Goal: Task Accomplishment & Management: Use online tool/utility

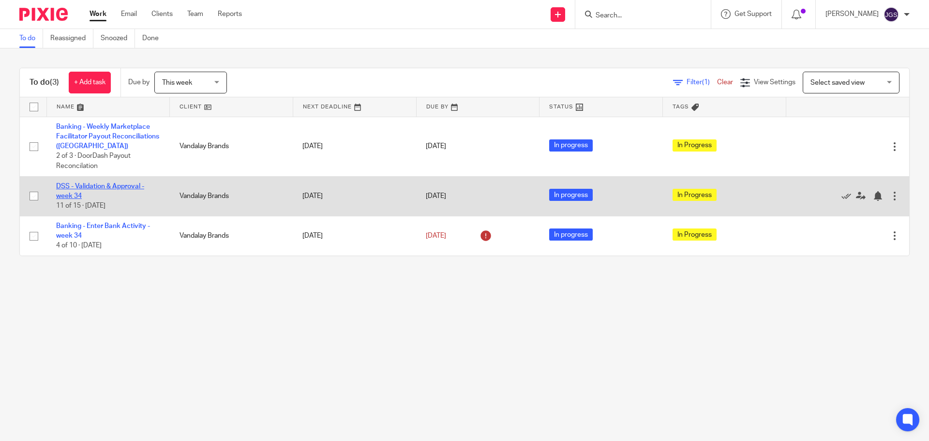
click at [72, 185] on link "DSS - Validation & Approval - week 34" at bounding box center [100, 191] width 88 height 16
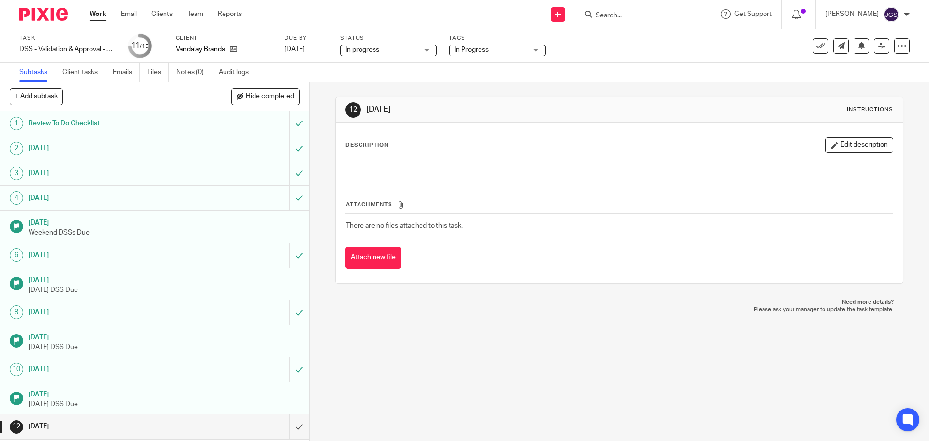
scroll to position [80, 0]
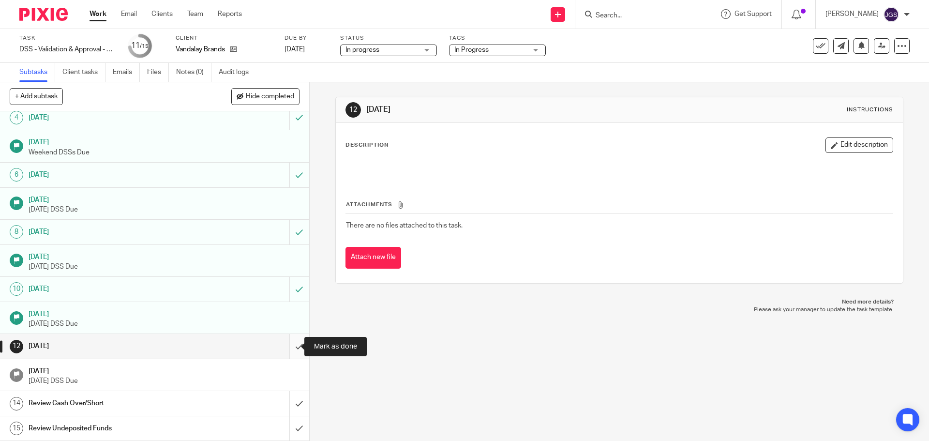
click at [287, 348] on input "submit" at bounding box center [154, 346] width 309 height 24
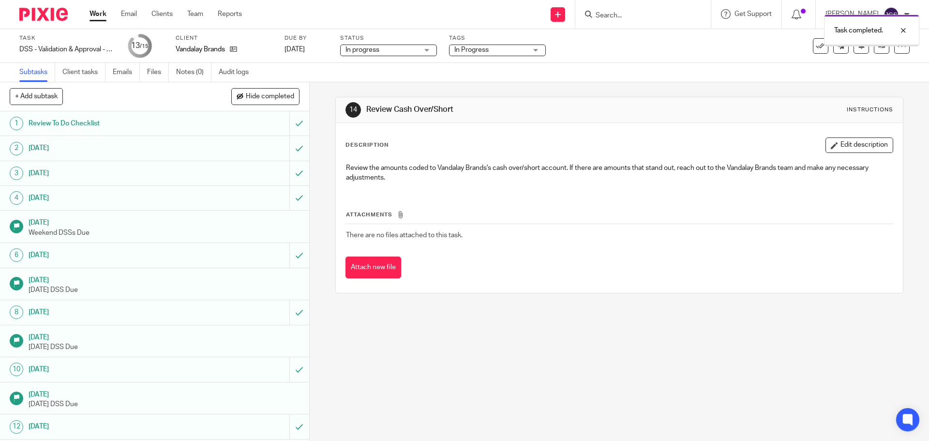
scroll to position [80, 0]
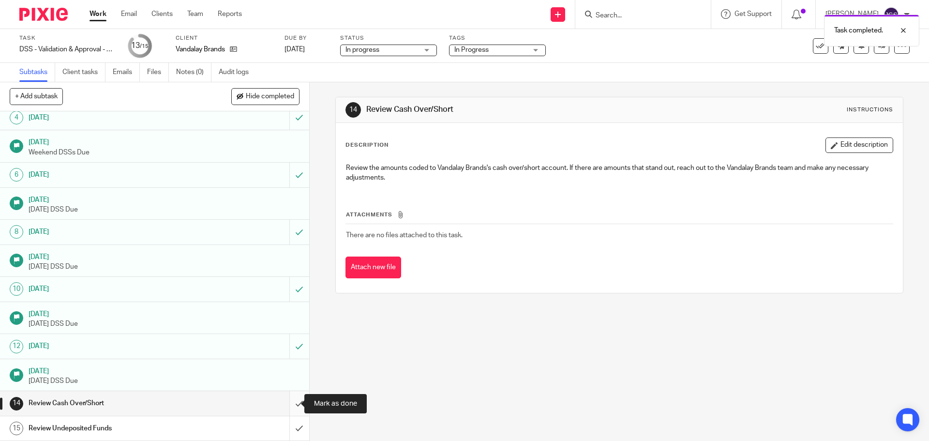
click at [289, 405] on input "submit" at bounding box center [154, 403] width 309 height 24
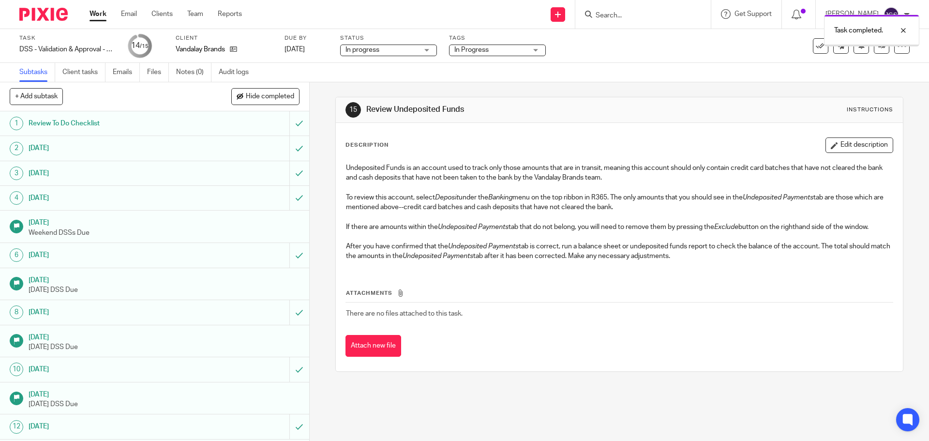
scroll to position [80, 0]
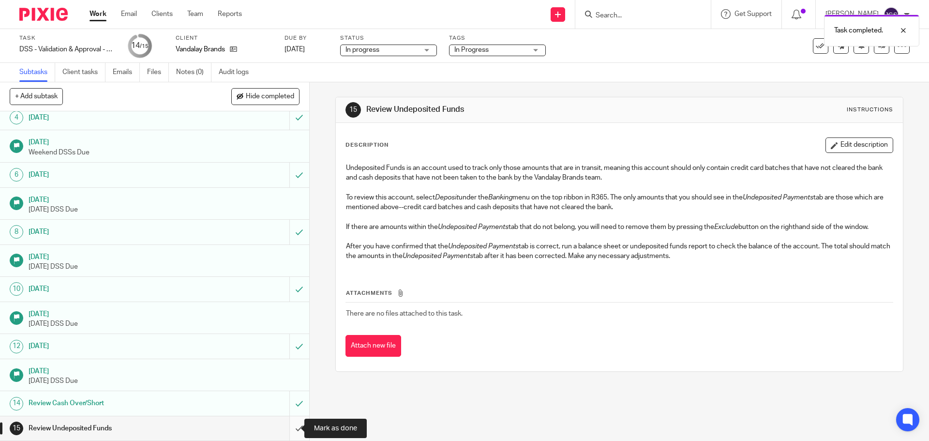
click at [287, 430] on input "submit" at bounding box center [154, 428] width 309 height 24
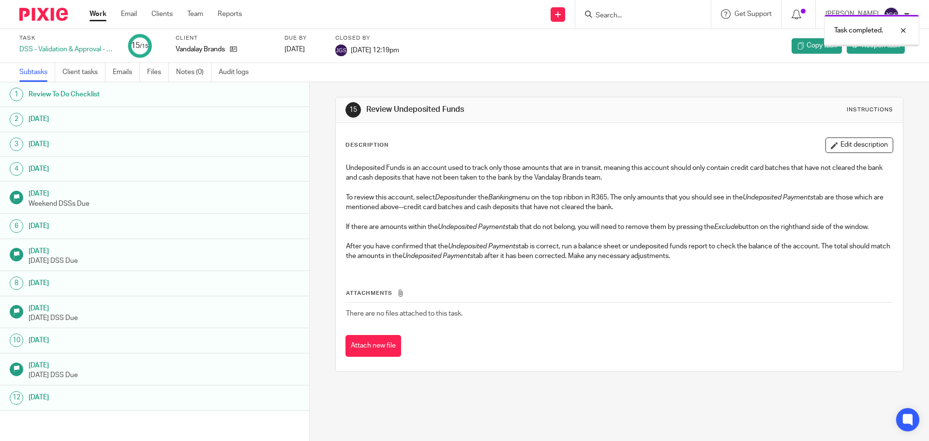
click at [97, 12] on link "Work" at bounding box center [98, 14] width 17 height 10
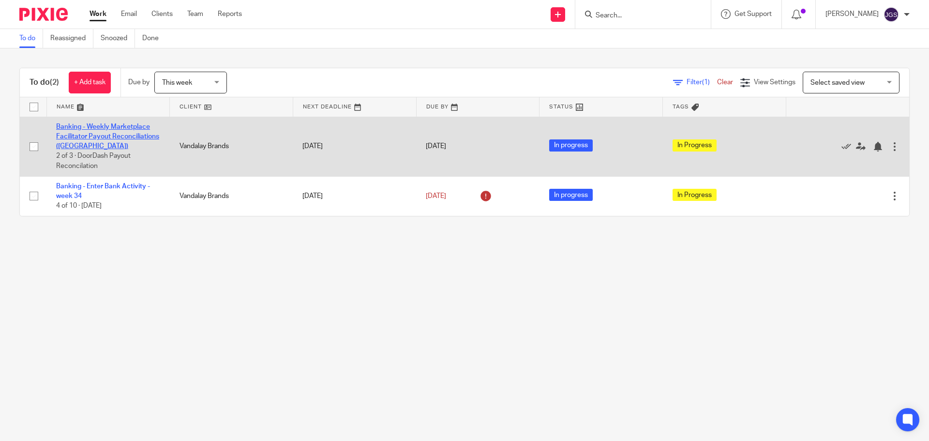
click at [106, 128] on link "Banking - Weekly Marketplace Facilitator Payout Reconciliations ([GEOGRAPHIC_DA…" at bounding box center [107, 136] width 103 height 27
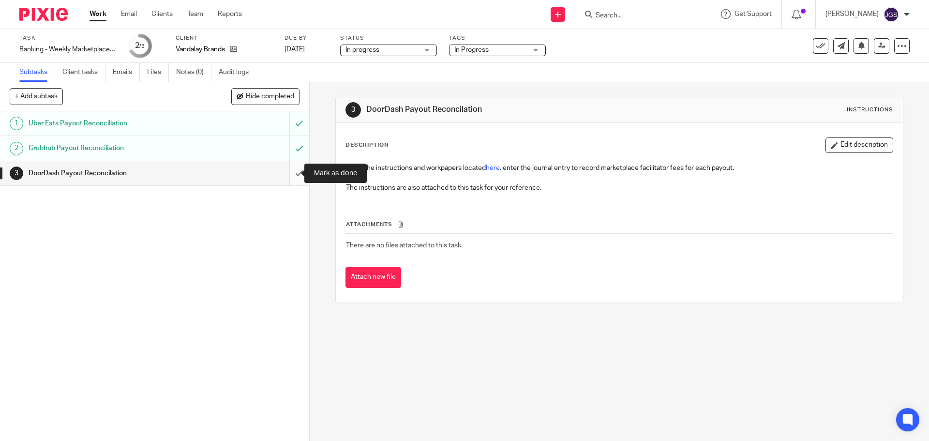
click at [287, 174] on input "submit" at bounding box center [154, 173] width 309 height 24
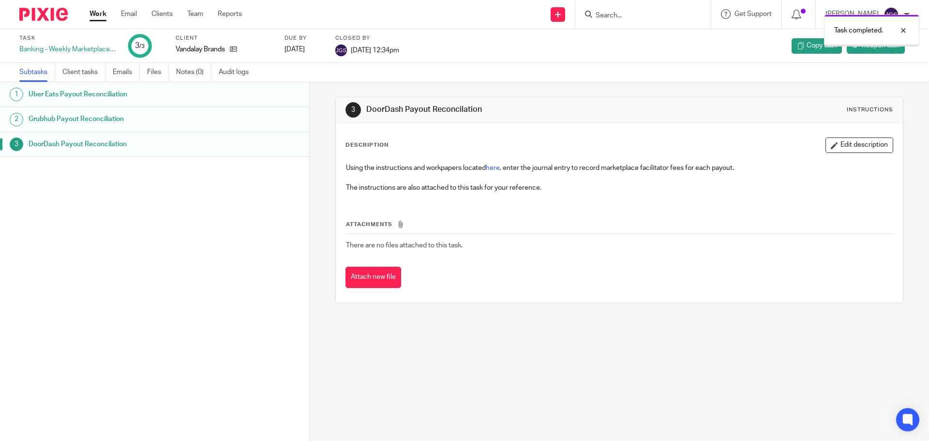
click at [97, 13] on link "Work" at bounding box center [98, 14] width 17 height 10
